Goal: Information Seeking & Learning: Learn about a topic

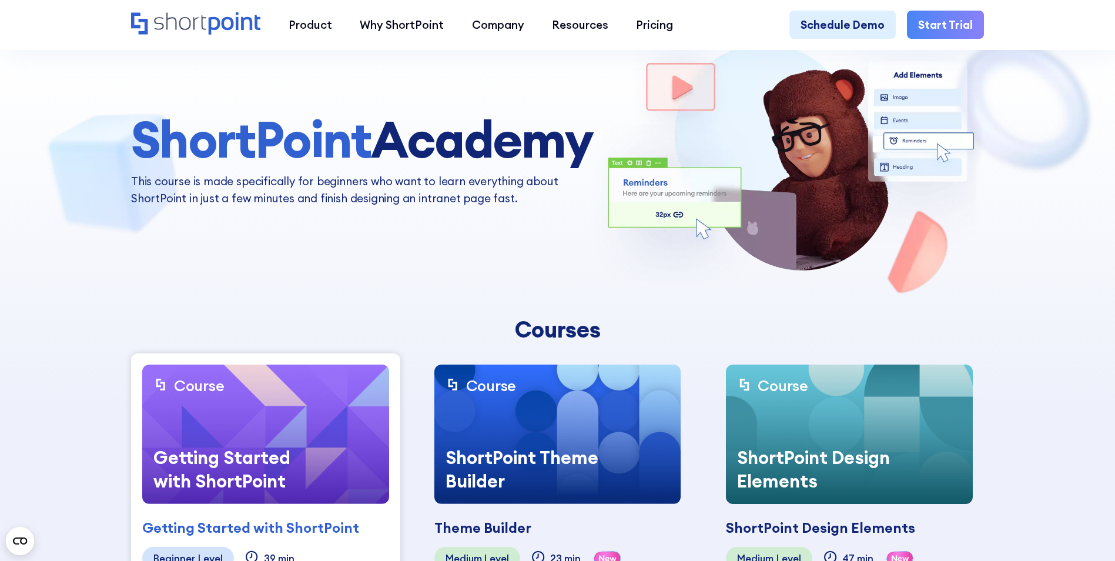
scroll to position [235, 0]
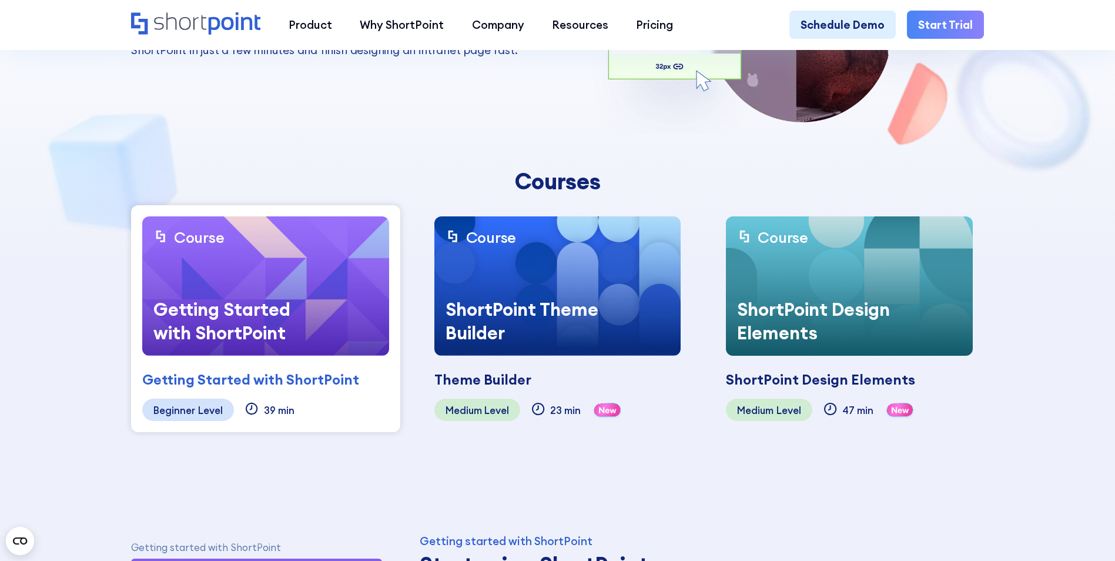
click at [226, 295] on div "Getting Started with ShortPoint" at bounding box center [230, 320] width 176 height 69
click at [300, 260] on img at bounding box center [265, 285] width 247 height 139
click at [252, 384] on div "Getting Started with ShortPoint" at bounding box center [250, 379] width 217 height 21
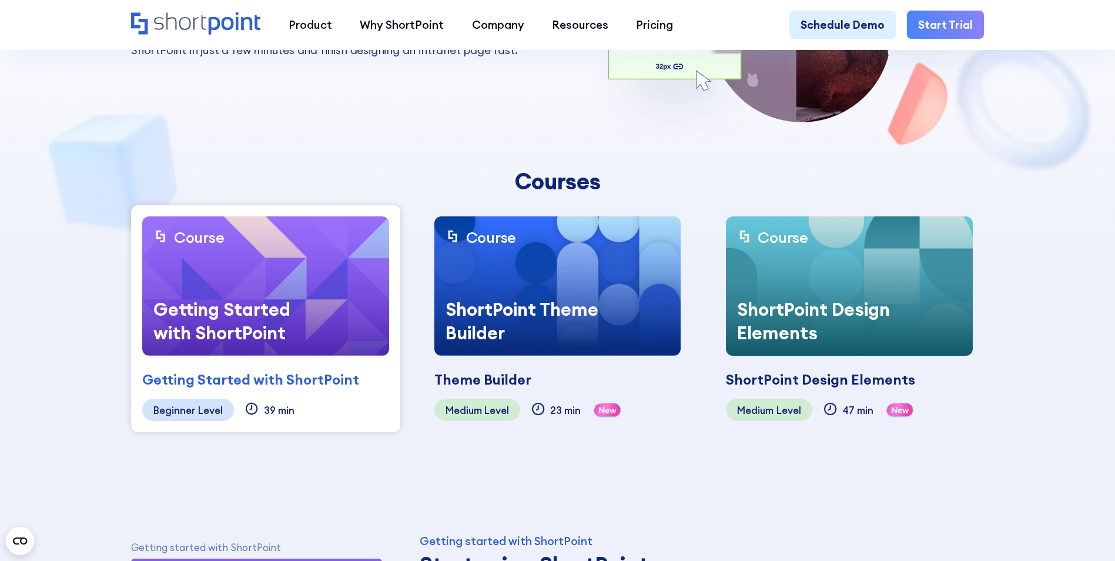
click at [252, 380] on div "Getting Started with ShortPoint" at bounding box center [250, 379] width 217 height 21
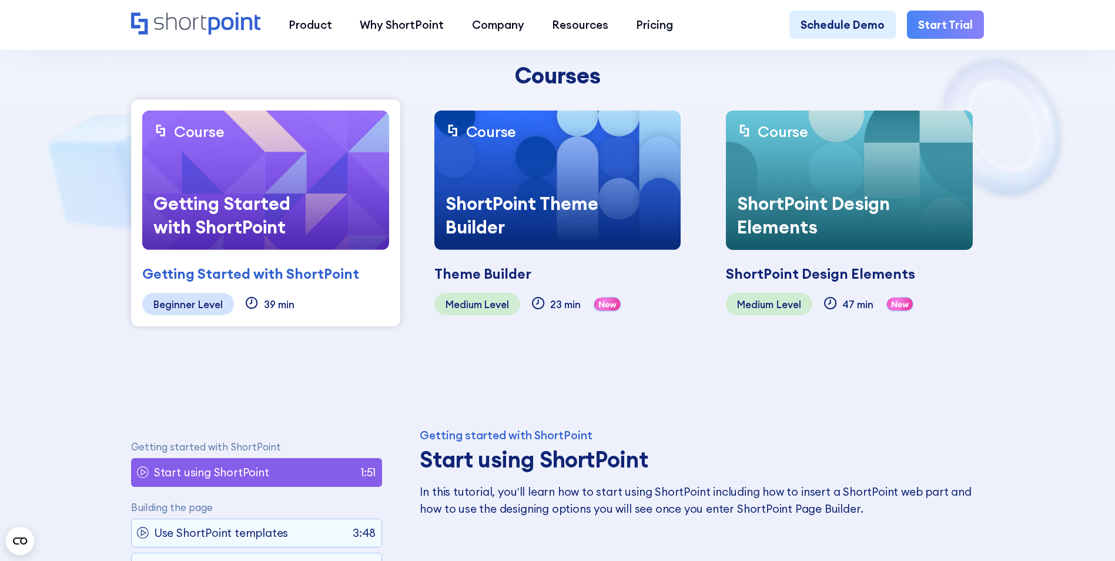
scroll to position [294, 0]
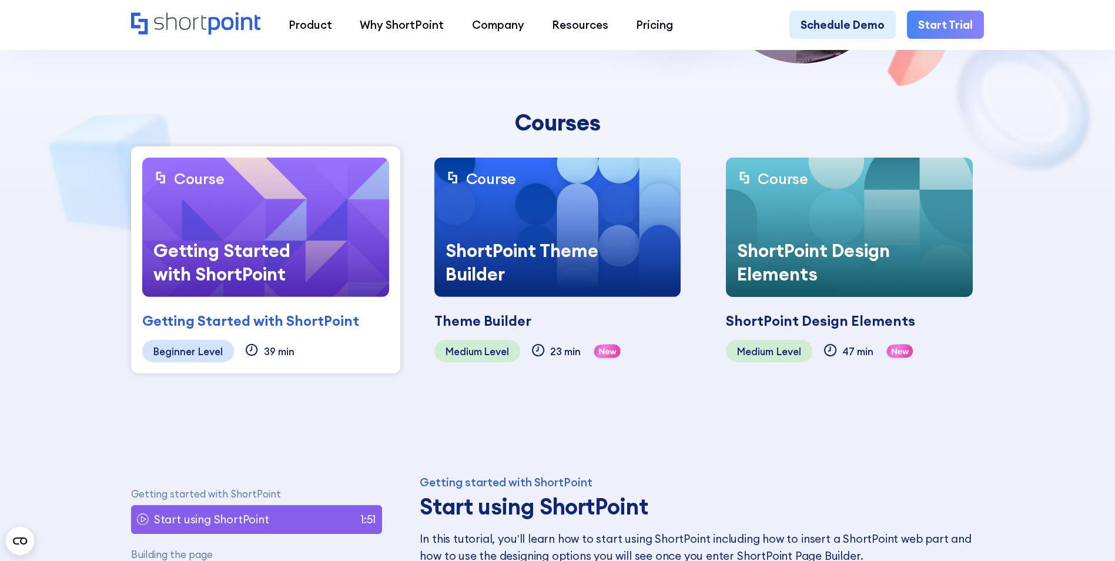
click at [467, 310] on div "Theme Builder" at bounding box center [482, 320] width 97 height 21
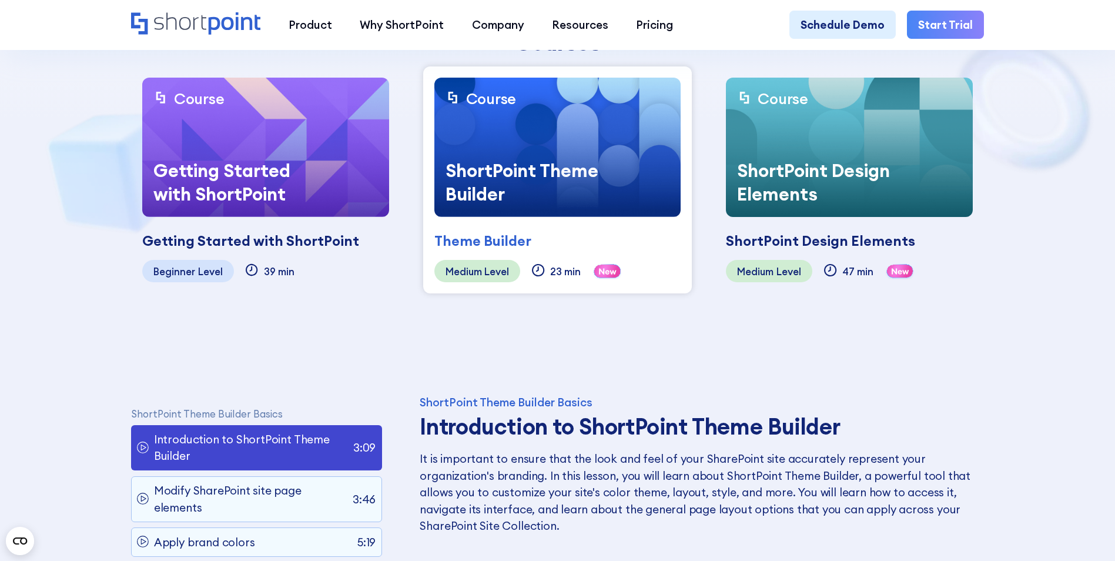
scroll to position [588, 0]
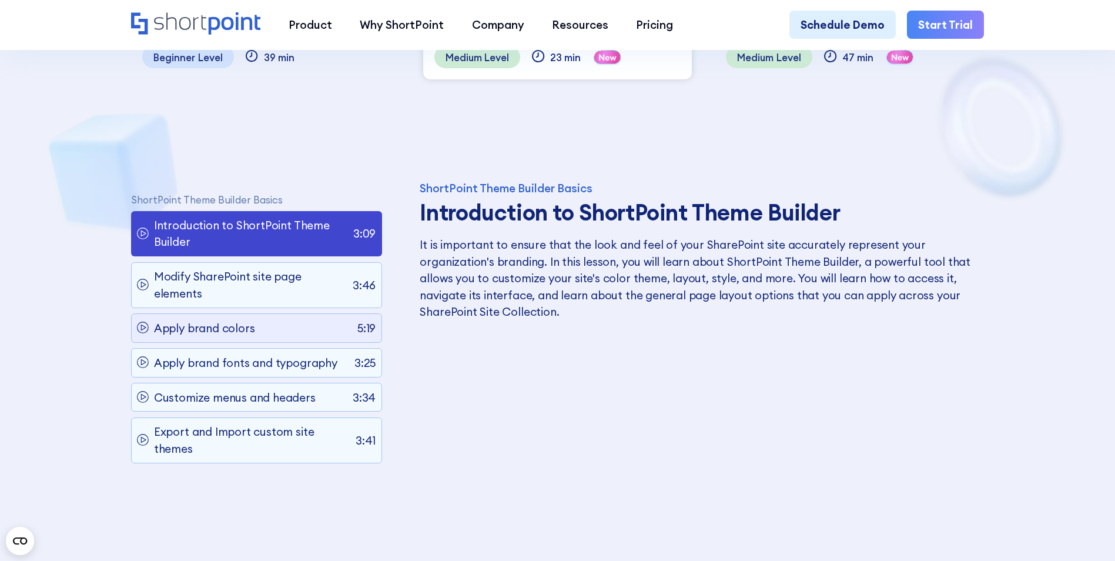
click at [138, 330] on icon at bounding box center [143, 328] width 12 height 12
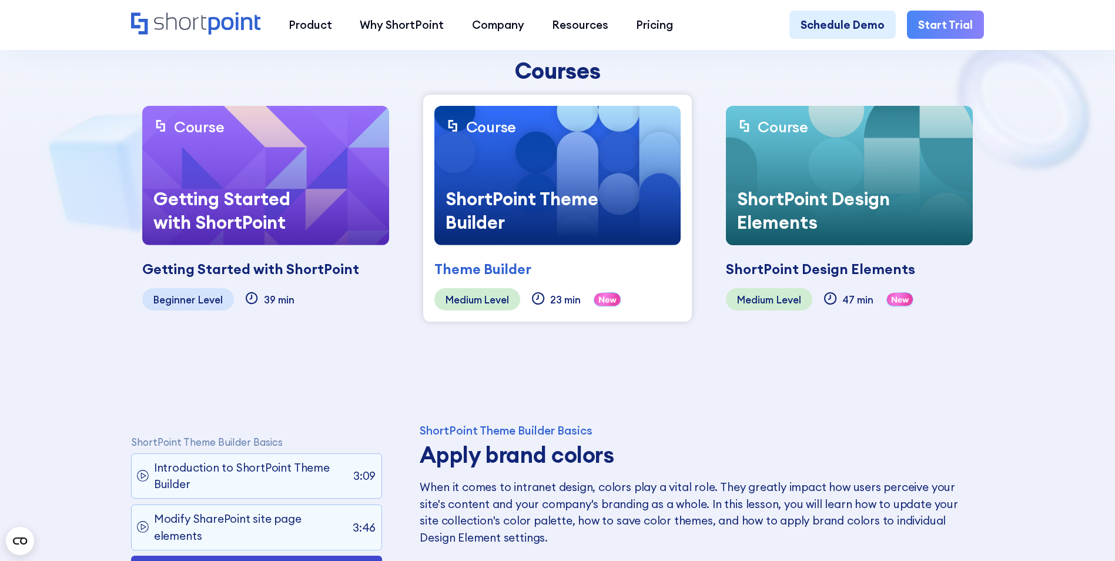
click at [337, 164] on img at bounding box center [265, 175] width 247 height 139
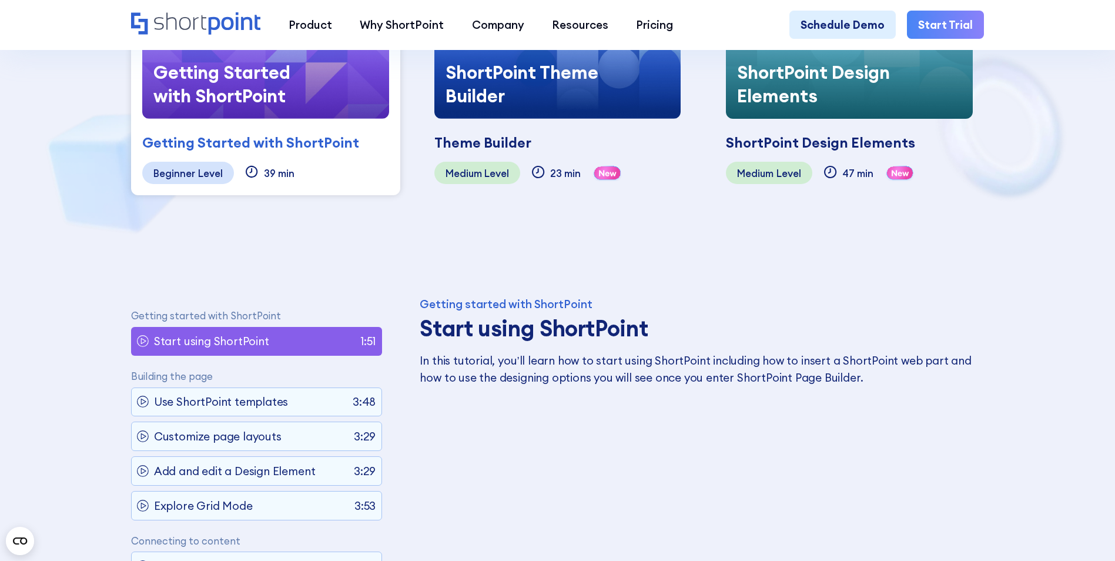
scroll to position [698, 0]
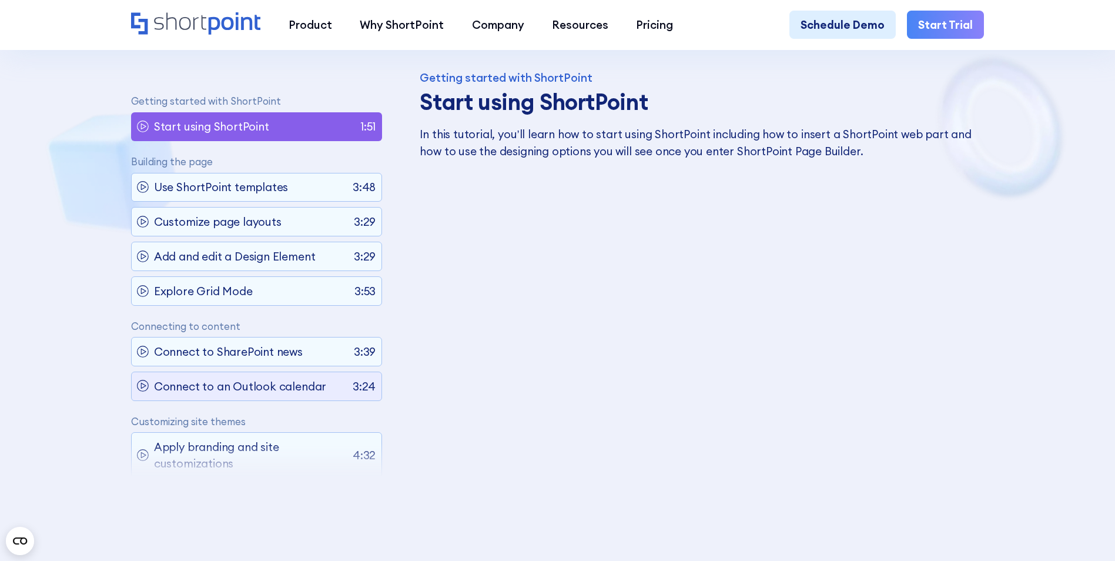
click at [226, 390] on p "Connect to an Outlook calendar" at bounding box center [240, 386] width 172 height 16
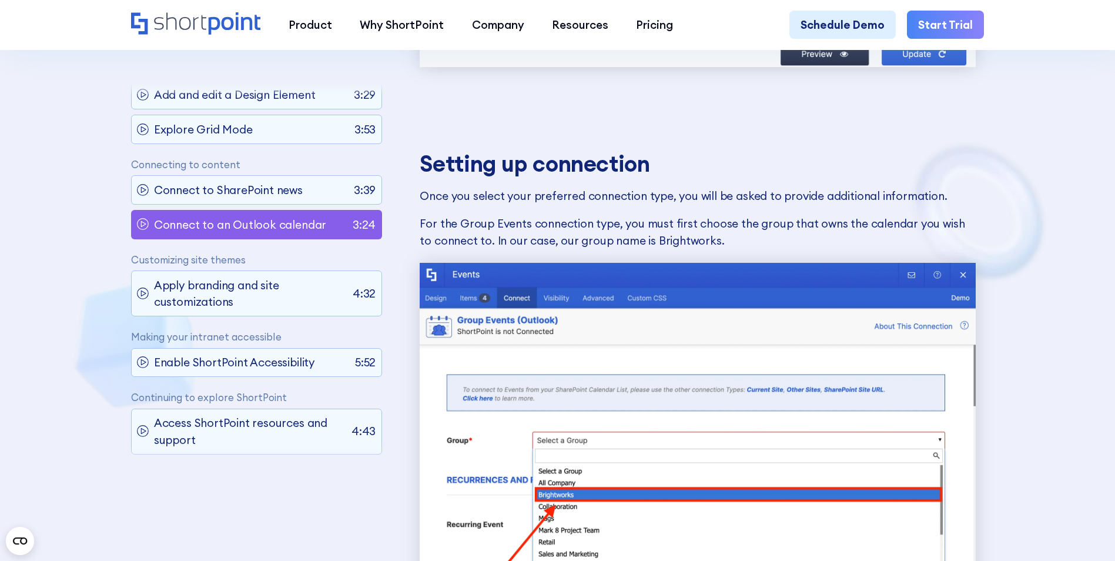
scroll to position [3990, 0]
